Goal: Task Accomplishment & Management: Use online tool/utility

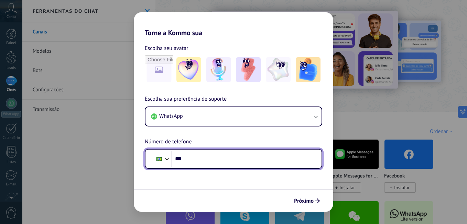
click at [254, 154] on input "***" at bounding box center [244, 159] width 144 height 16
click at [239, 155] on input "***" at bounding box center [244, 159] width 144 height 16
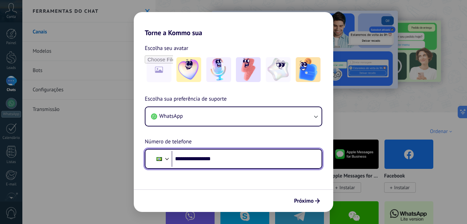
type input "**********"
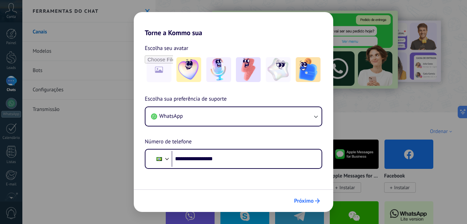
click at [300, 198] on span "Próximo" at bounding box center [304, 200] width 20 height 5
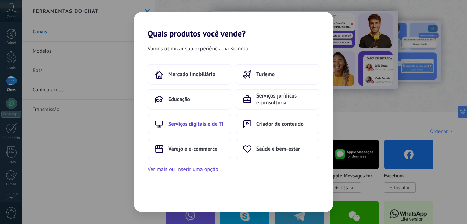
click at [203, 128] on button "Serviços digitais e de TI" at bounding box center [190, 123] width 84 height 21
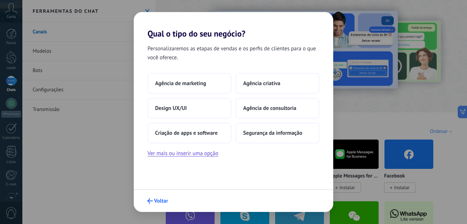
click at [153, 198] on span "Voltar" at bounding box center [157, 201] width 21 height 6
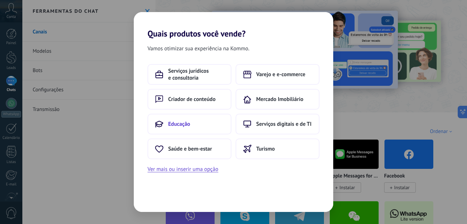
click at [172, 130] on button "Educação" at bounding box center [190, 123] width 84 height 21
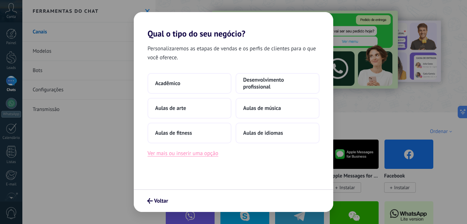
click at [180, 155] on button "Ver mais ou inserir uma opção" at bounding box center [183, 153] width 71 height 9
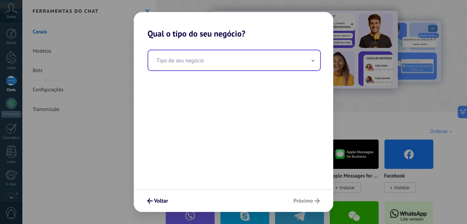
click at [196, 69] on input "text" at bounding box center [234, 60] width 172 height 20
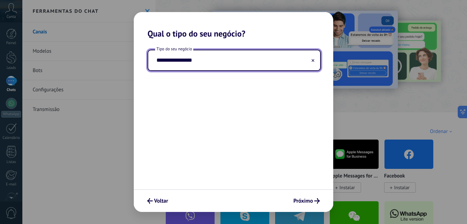
type input "**********"
click at [299, 197] on button "Próximo" at bounding box center [306, 201] width 33 height 12
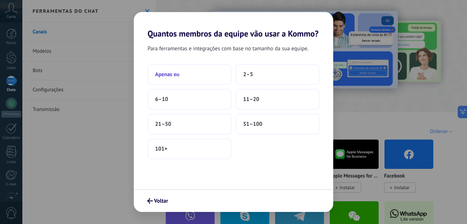
click at [211, 74] on button "Apenas eu" at bounding box center [190, 74] width 84 height 21
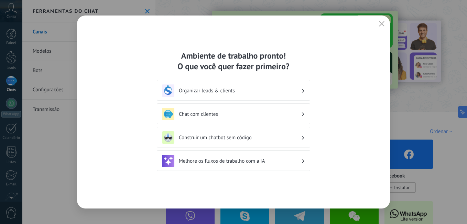
click at [235, 139] on h3 "Construir um chatbot sem código" at bounding box center [240, 137] width 122 height 7
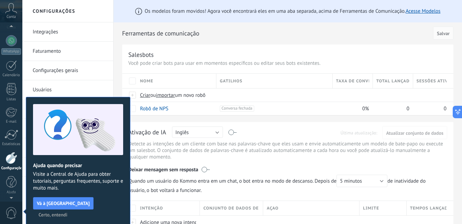
scroll to position [4, 0]
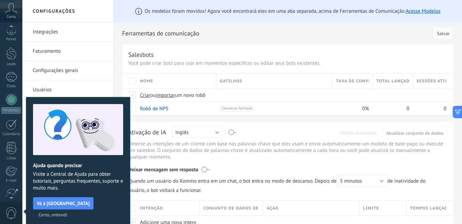
click at [171, 83] on div "Nome" at bounding box center [176, 81] width 79 height 14
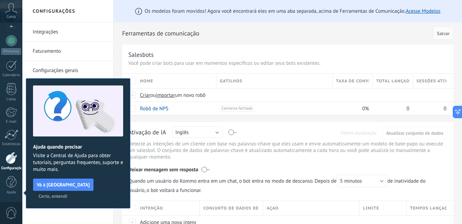
click at [67, 193] on span "Certo, entendi" at bounding box center [53, 195] width 29 height 5
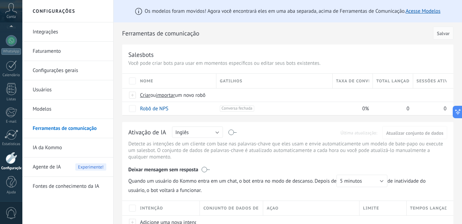
click at [117, 121] on div "Os modelos foram movidos! Agora você encontrará eles em uma aba separada, acima…" at bounding box center [287, 226] width 348 height 453
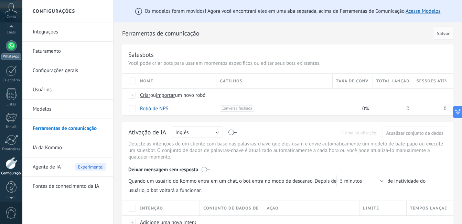
click at [15, 49] on div at bounding box center [11, 45] width 11 height 11
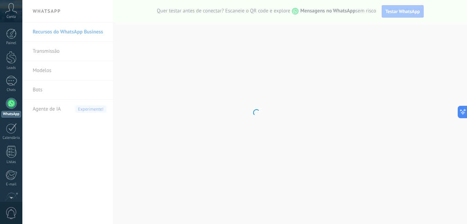
click at [58, 51] on body ".abccls-1,.abccls-2{fill-rule:evenodd}.abccls-2{fill:#fff} .abfcls-1{fill:none}…" at bounding box center [233, 112] width 467 height 224
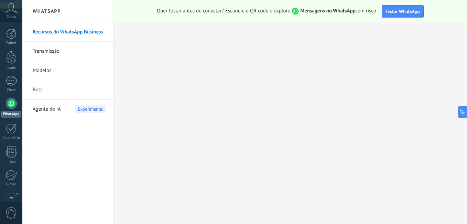
click at [92, 78] on link "Modelos" at bounding box center [70, 70] width 74 height 19
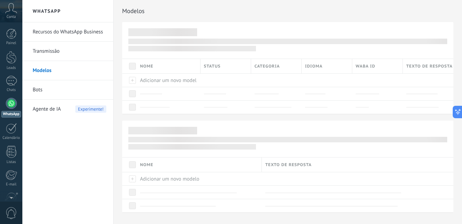
click at [171, 161] on div "Nome" at bounding box center [199, 164] width 125 height 14
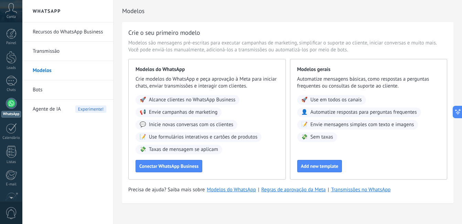
click at [218, 174] on div "Modelos do WhatsApp Crie modelos do WhatsApp e peça aprovação à Meta para inici…" at bounding box center [207, 119] width 158 height 120
click at [195, 169] on button "Conectar WhatsApp Business" at bounding box center [169, 166] width 67 height 12
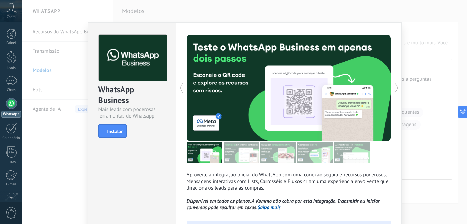
click at [139, 182] on div "WhatsApp Business Mais leads com poderosas ferramentas do Whatsapp install Inst…" at bounding box center [132, 138] width 88 height 233
click at [98, 166] on div "WhatsApp Business Mais leads com poderosas ferramentas do Whatsapp install Inst…" at bounding box center [132, 138] width 88 height 233
click at [9, 78] on div at bounding box center [11, 81] width 11 height 10
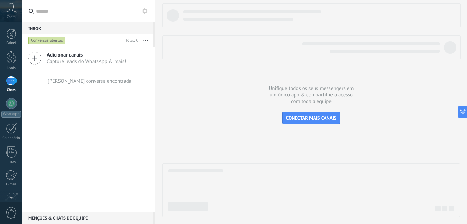
click at [35, 55] on icon at bounding box center [34, 58] width 13 height 13
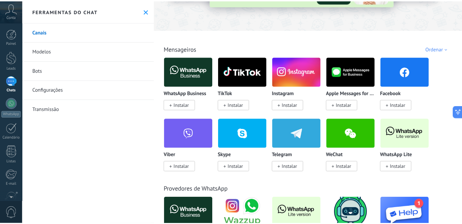
scroll to position [96, 0]
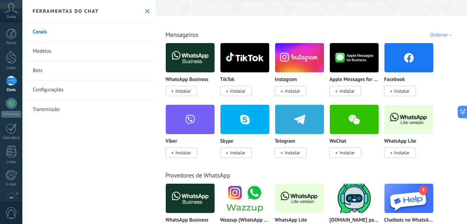
click at [14, 14] on div "Conta" at bounding box center [11, 11] width 22 height 22
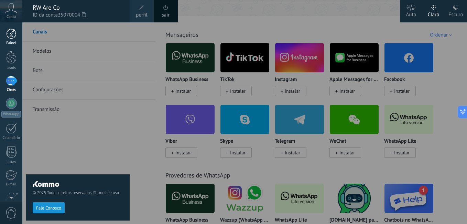
click at [11, 37] on div at bounding box center [11, 34] width 10 height 10
